Goal: Task Accomplishment & Management: Manage account settings

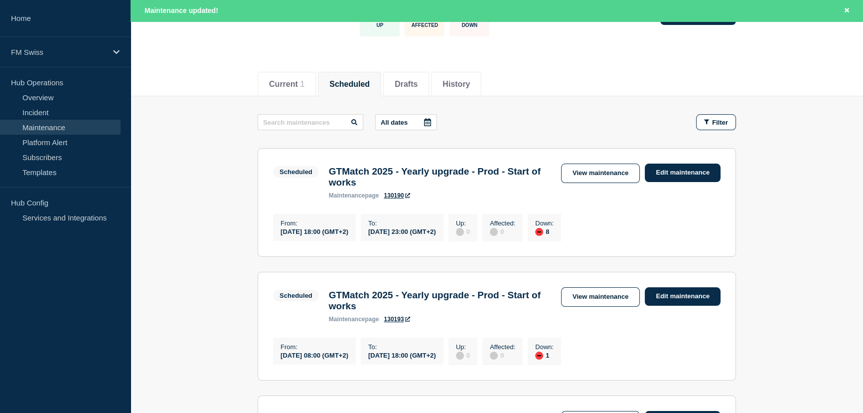
scroll to position [90, 0]
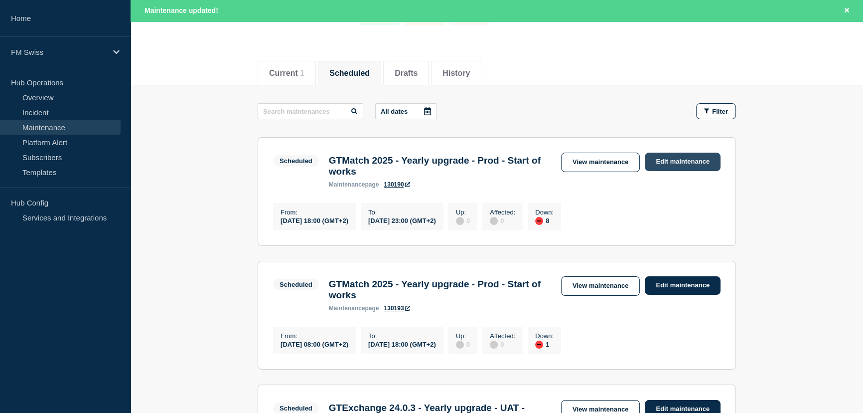
click at [673, 161] on link "Edit maintenance" at bounding box center [683, 161] width 76 height 18
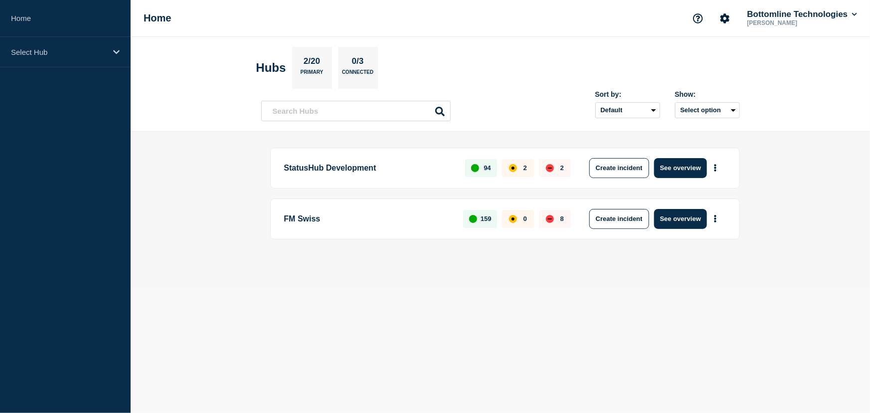
click at [294, 219] on p "FM Swiss" at bounding box center [368, 219] width 168 height 20
click at [36, 48] on p "Select Hub" at bounding box center [59, 52] width 96 height 8
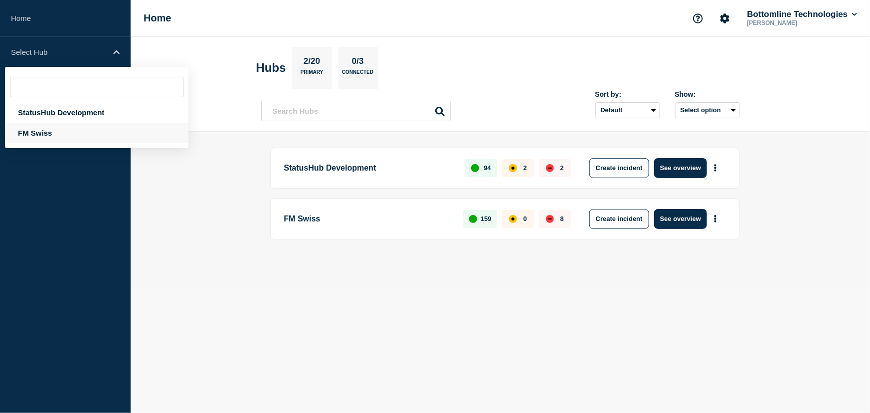
click at [31, 137] on div "FM Swiss" at bounding box center [96, 133] width 183 height 20
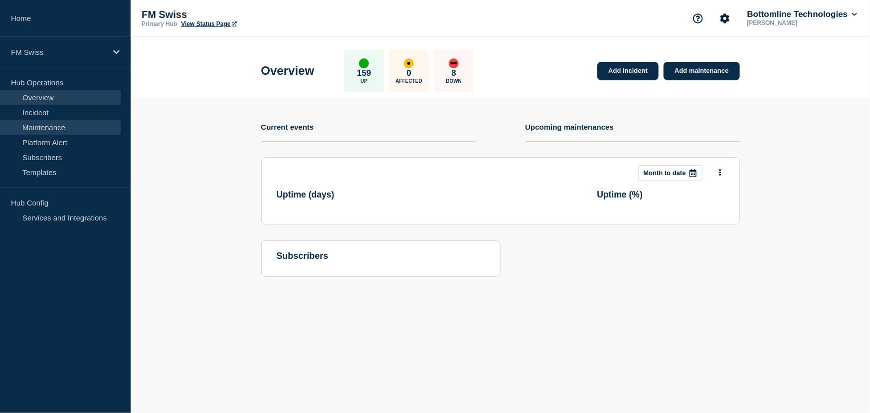
click at [45, 122] on link "Maintenance" at bounding box center [60, 127] width 121 height 15
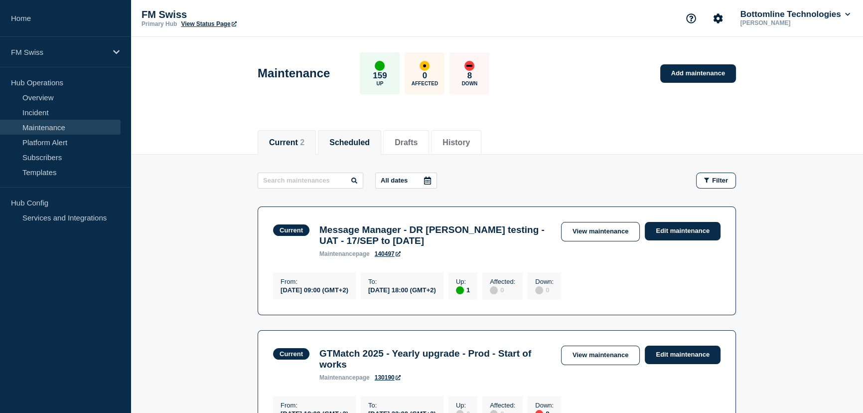
click at [367, 143] on button "Scheduled" at bounding box center [349, 142] width 40 height 9
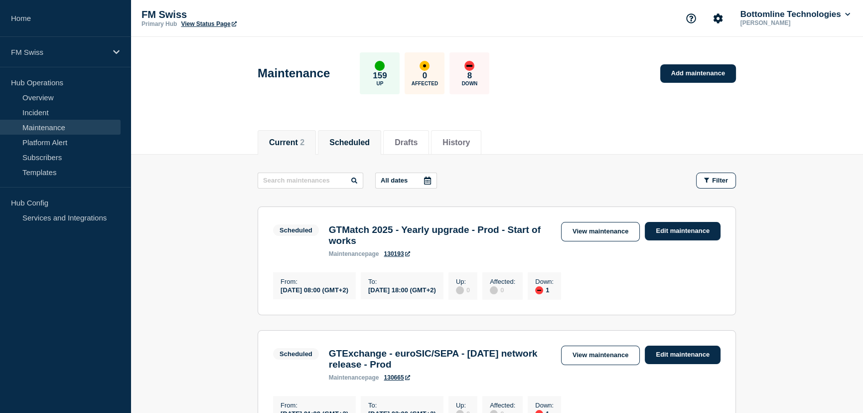
click at [301, 139] on button "Current 2" at bounding box center [286, 142] width 35 height 9
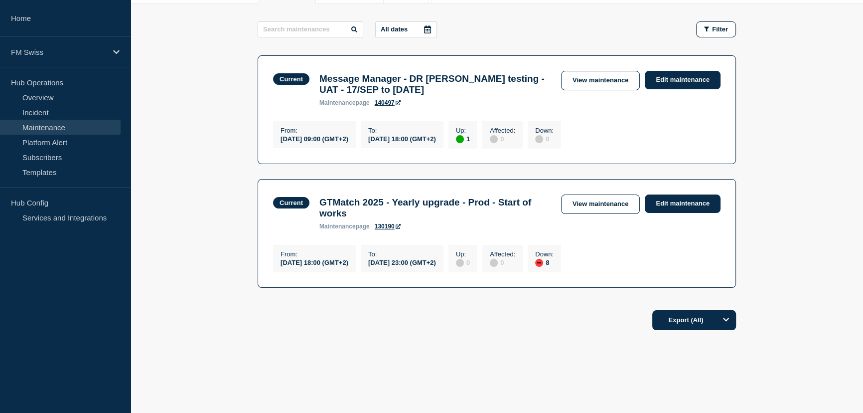
scroll to position [168, 0]
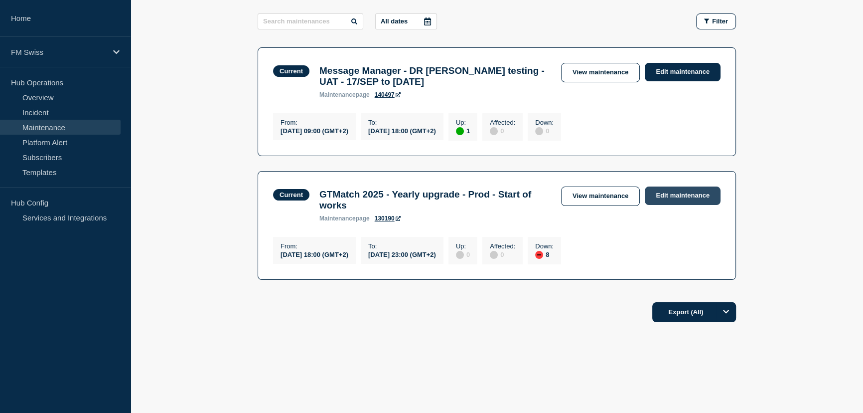
click at [676, 192] on link "Edit maintenance" at bounding box center [683, 195] width 76 height 18
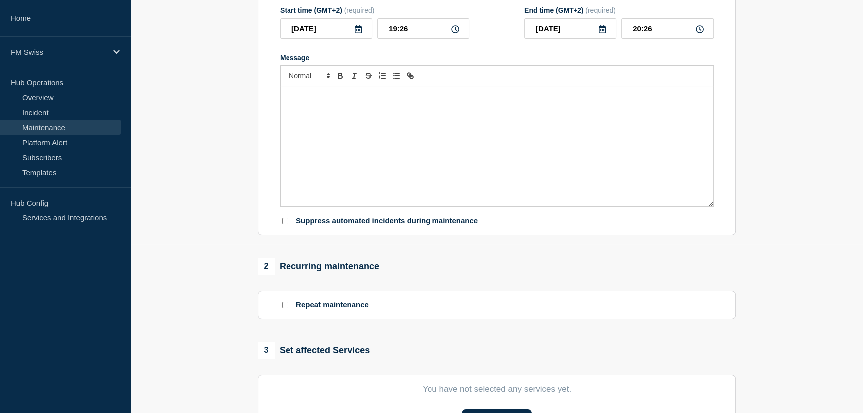
type input "GTMatch 2025 - Yearly upgrade - Prod - Start of works"
type input "18:00"
type input "23:00"
checkbox input "false"
checkbox input "true"
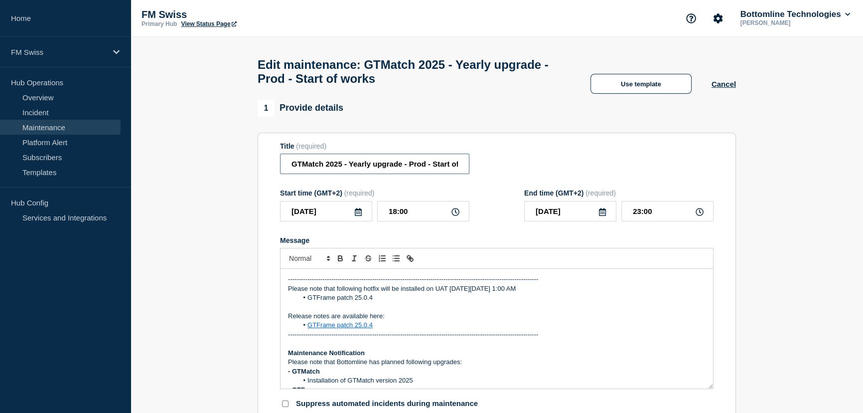
click at [439, 167] on input "GTMatch 2025 - Yearly upgrade - Prod - Start of works" at bounding box center [374, 163] width 189 height 20
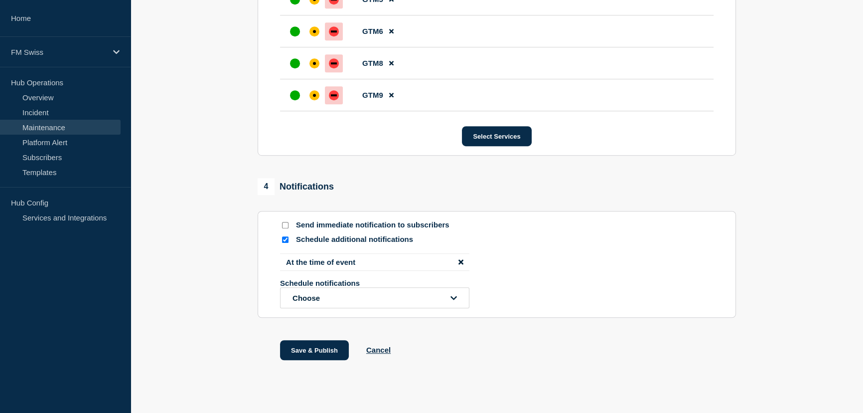
scroll to position [756, 0]
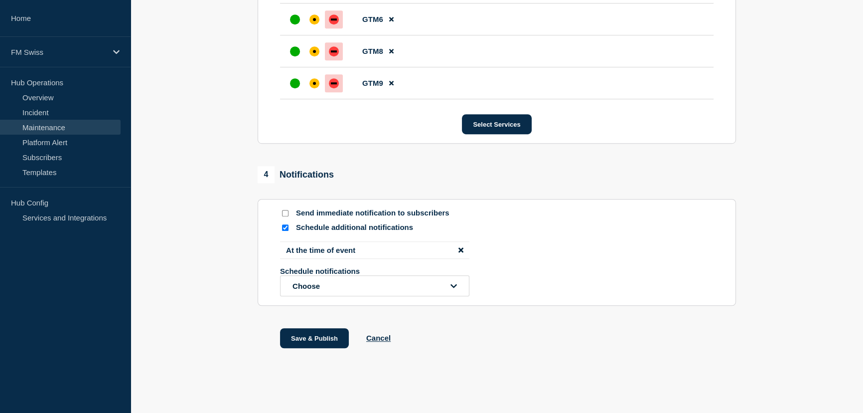
type input "GTMatch 2025 - Yearly upgrade - Prod - End of works"
click at [284, 225] on input "Schedule additional notifications" at bounding box center [285, 227] width 6 height 6
checkbox input "false"
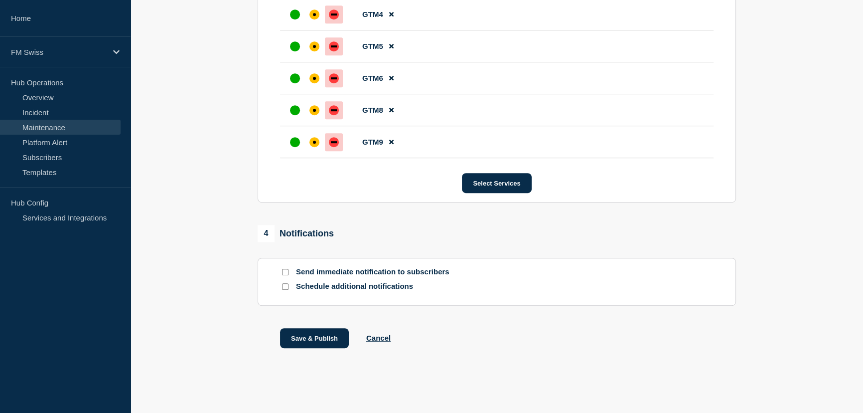
scroll to position [697, 0]
click at [288, 269] on input "Send immediate notification to subscribers" at bounding box center [285, 272] width 6 height 6
checkbox input "true"
click at [324, 335] on button "Save & Publish" at bounding box center [314, 338] width 69 height 20
